Goal: Check status: Check status

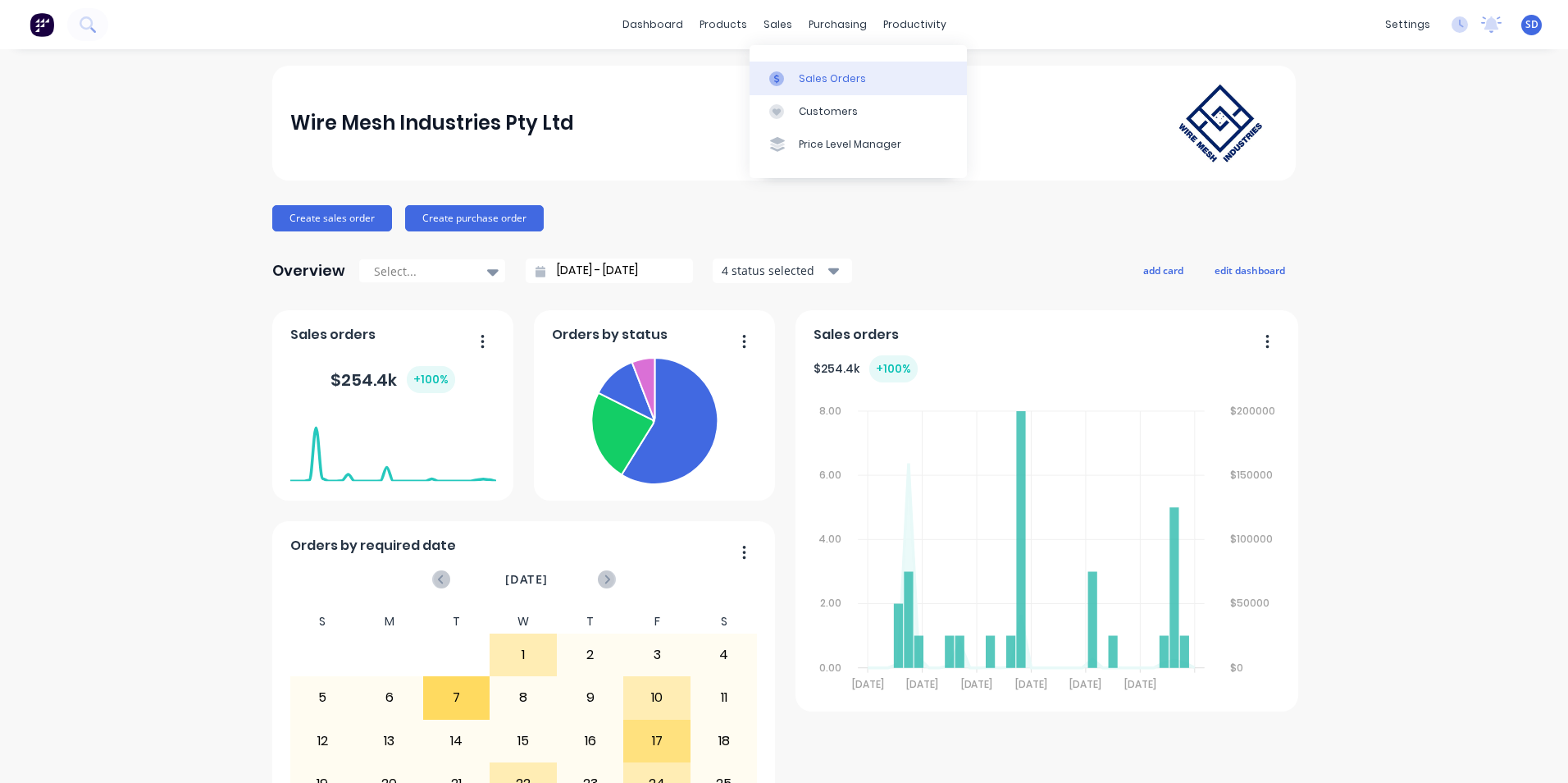
drag, startPoint x: 763, startPoint y: 35, endPoint x: 773, endPoint y: 64, distance: 30.7
click at [773, 64] on link "Sales Orders" at bounding box center [858, 78] width 218 height 33
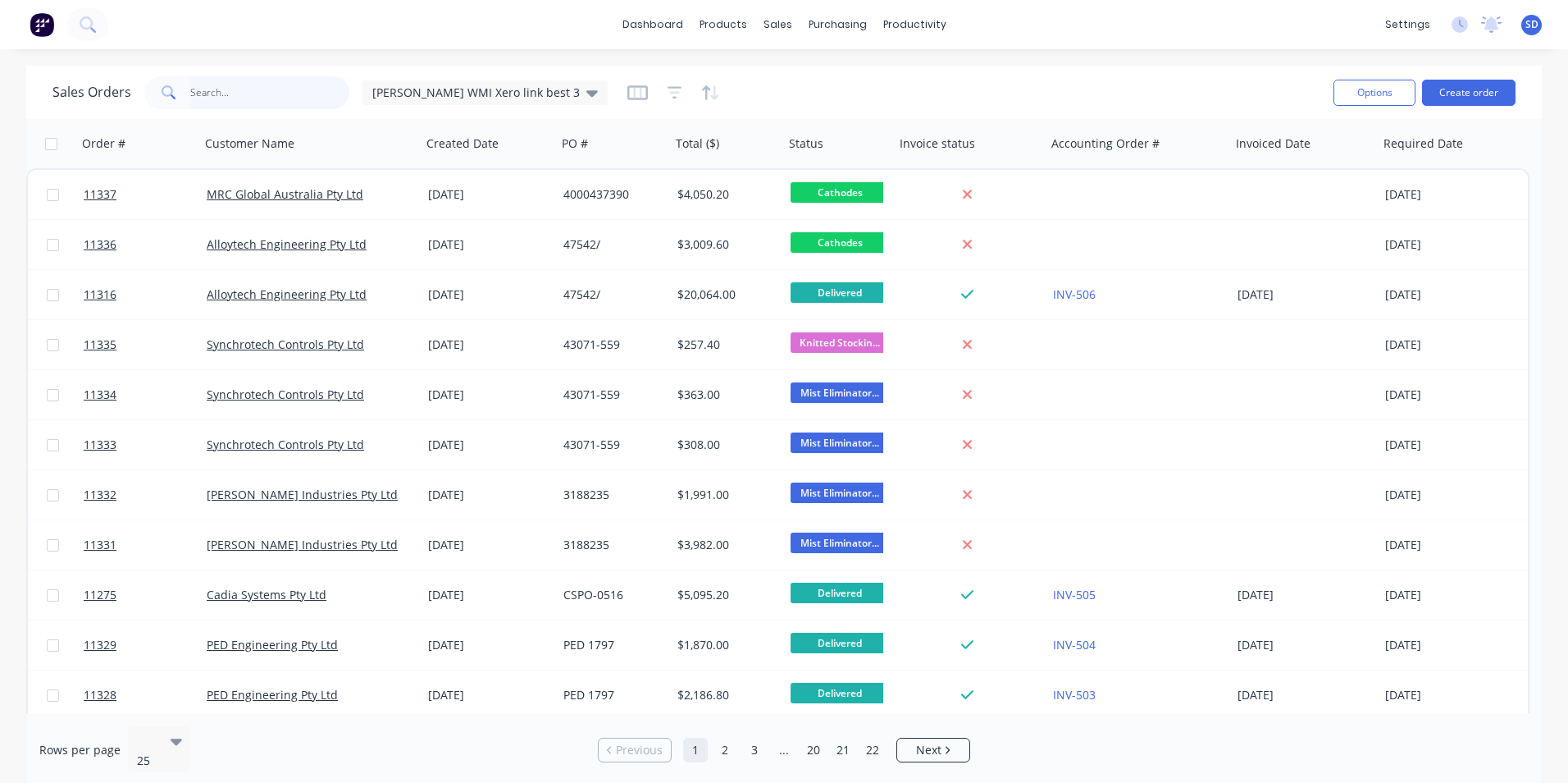
click at [266, 93] on input "text" at bounding box center [269, 93] width 160 height 33
type input "filquip"
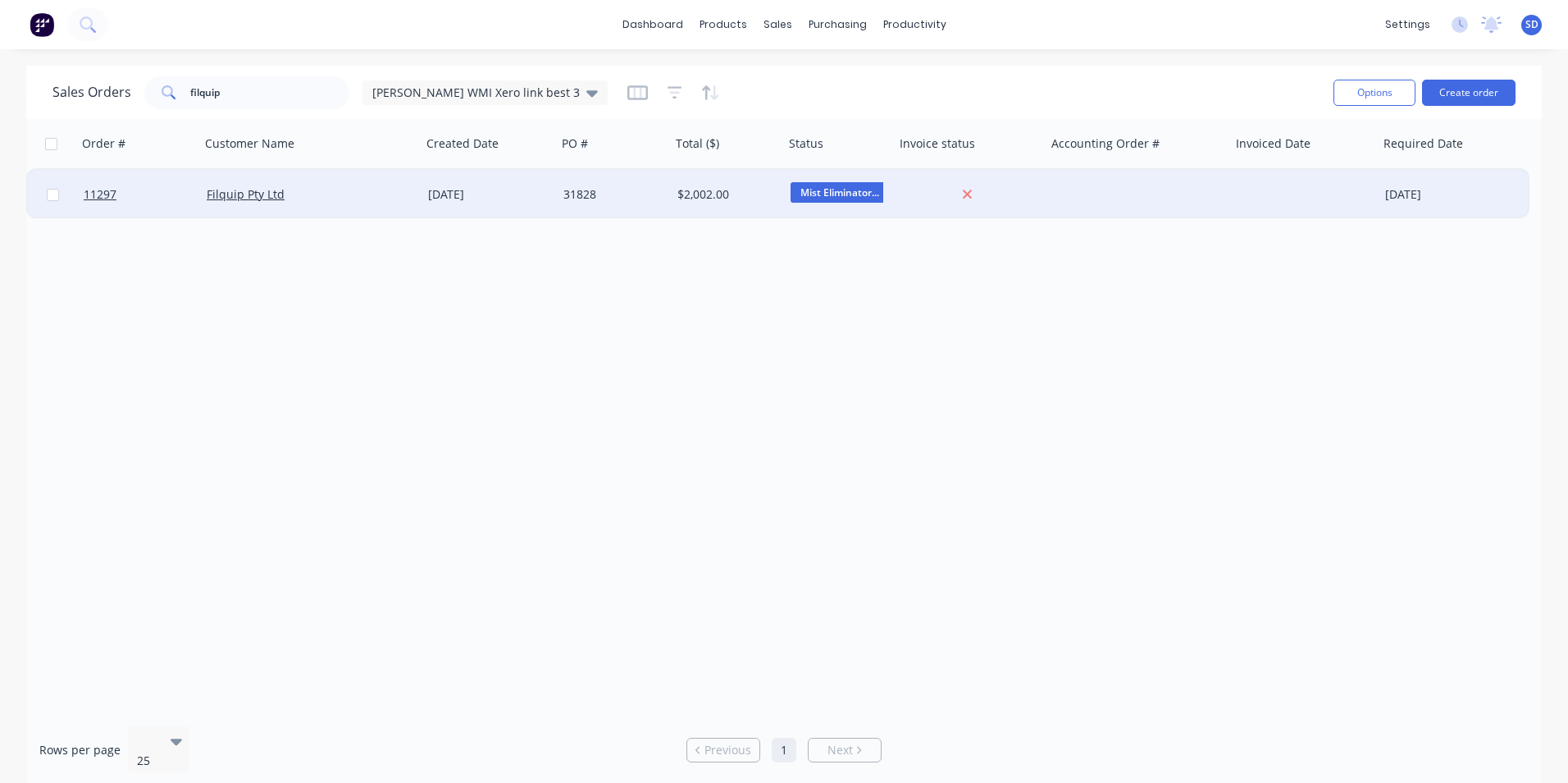
click at [1090, 177] on div at bounding box center [1139, 194] width 185 height 49
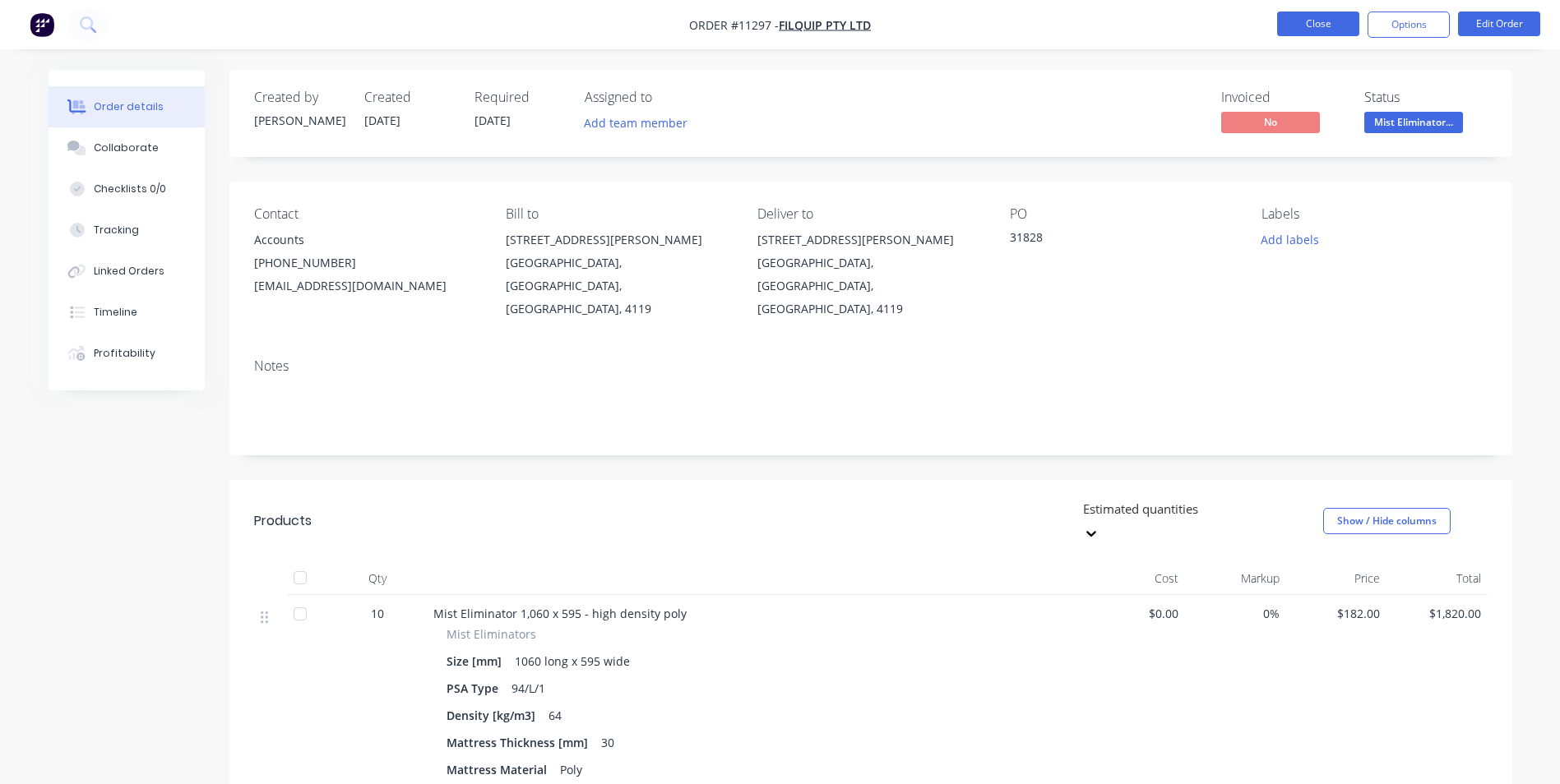
click at [1325, 26] on button "Close" at bounding box center [1318, 24] width 82 height 25
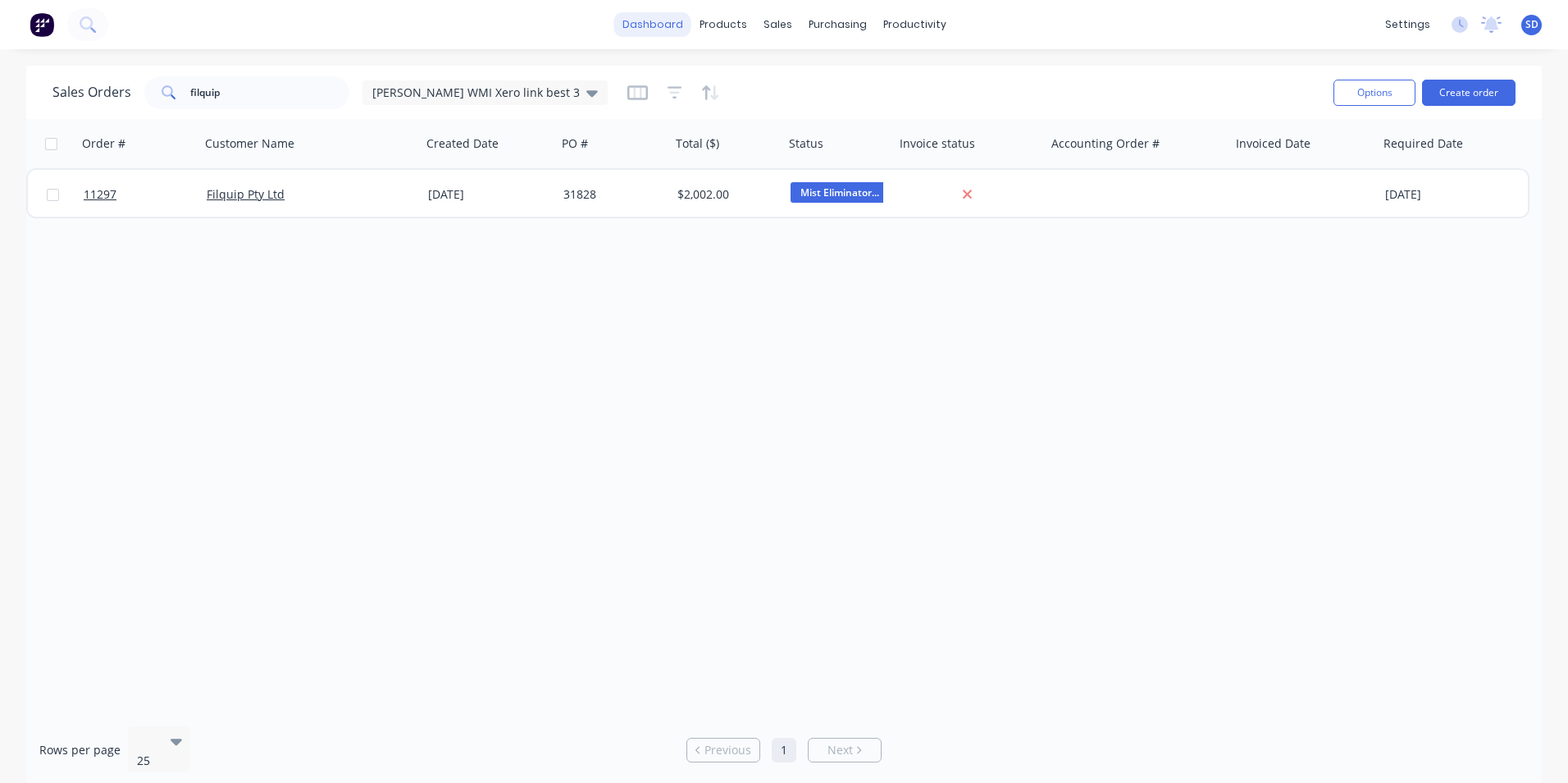
click at [655, 30] on link "dashboard" at bounding box center [653, 24] width 78 height 25
